Goal: Check status: Check status

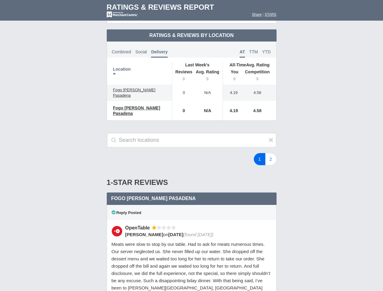
scroll to position [294, 0]
